Goal: Find specific page/section: Find specific page/section

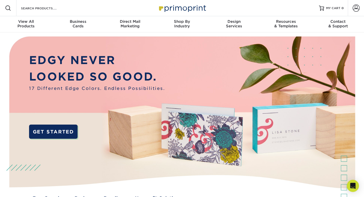
click at [57, 11] on div "Search Products" at bounding box center [42, 8] width 53 height 16
click at [47, 8] on input "Search Products" at bounding box center [44, 8] width 49 height 6
click at [41, 10] on input "Search Products" at bounding box center [44, 8] width 49 height 6
type input "folder"
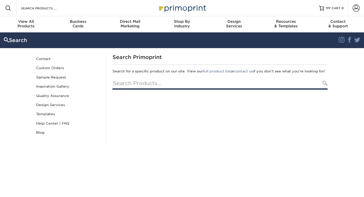
type input "folder"
